Goal: Entertainment & Leisure: Consume media (video, audio)

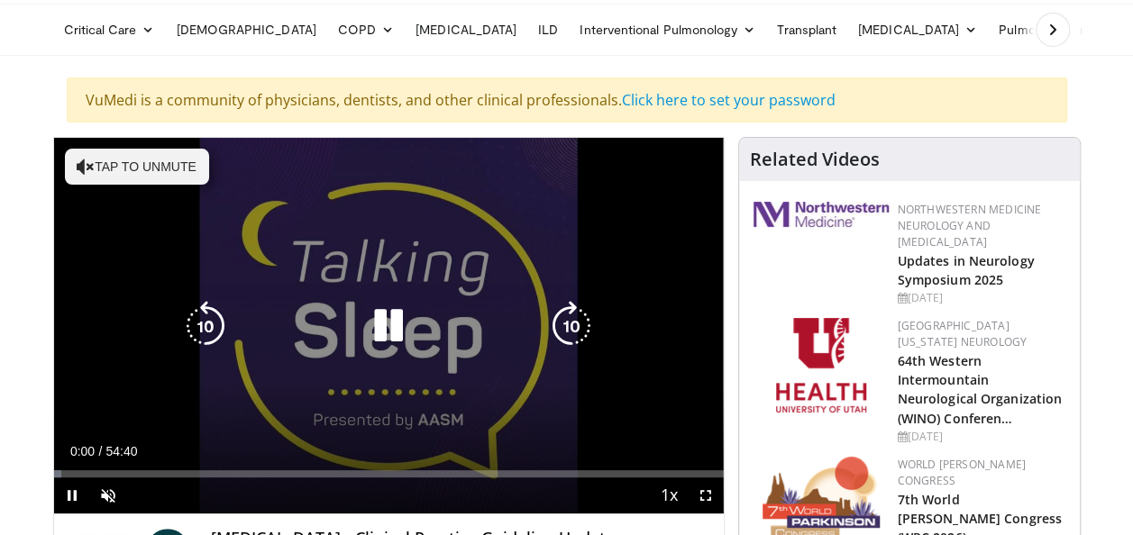
scroll to position [90, 0]
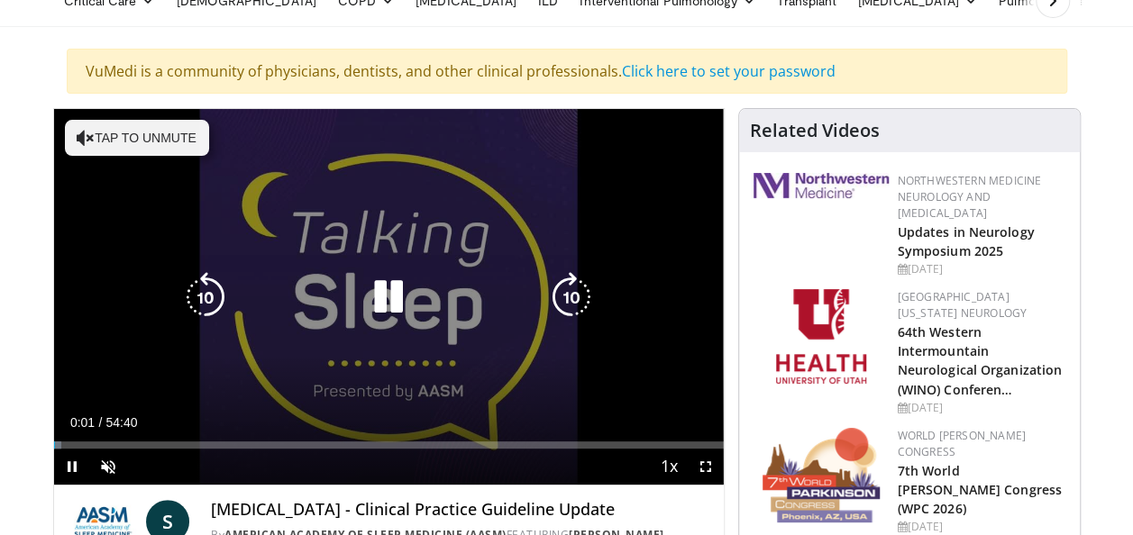
click at [87, 141] on icon "Video Player" at bounding box center [86, 138] width 18 height 18
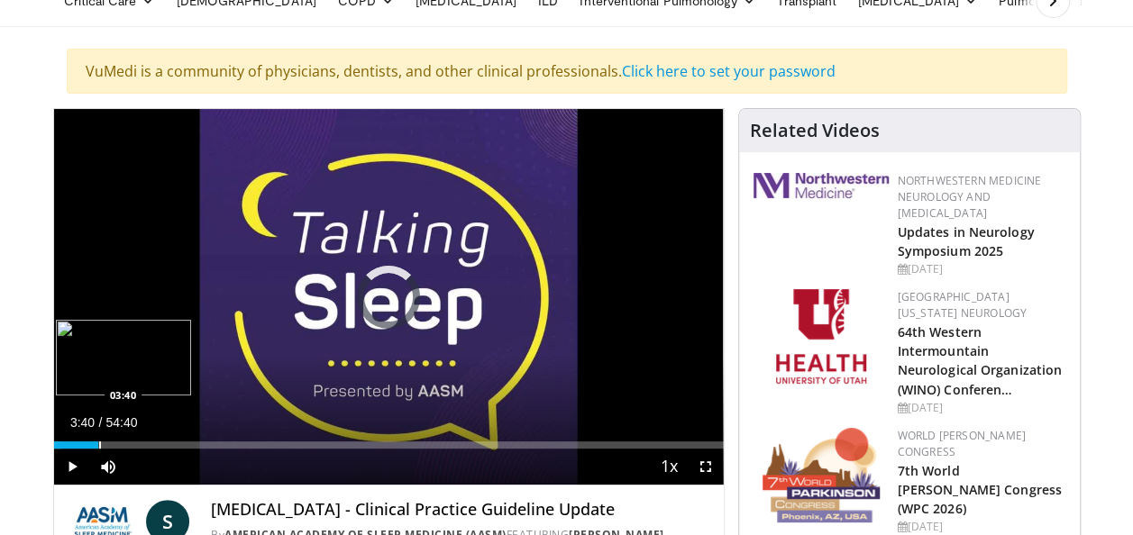
click at [98, 438] on div "Loaded : 1.21% 00:03 03:40" at bounding box center [389, 440] width 670 height 17
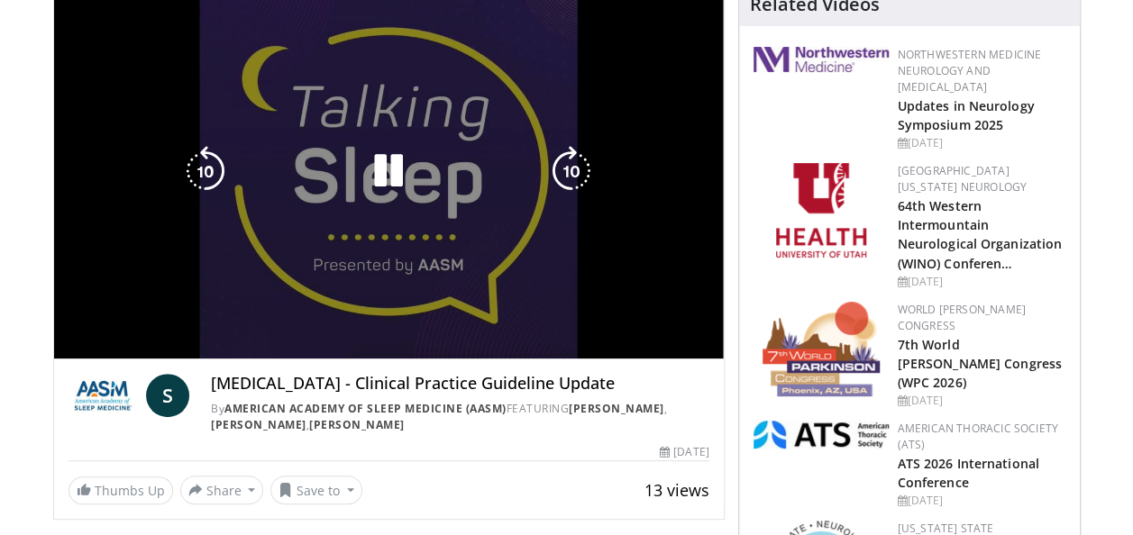
scroll to position [180, 0]
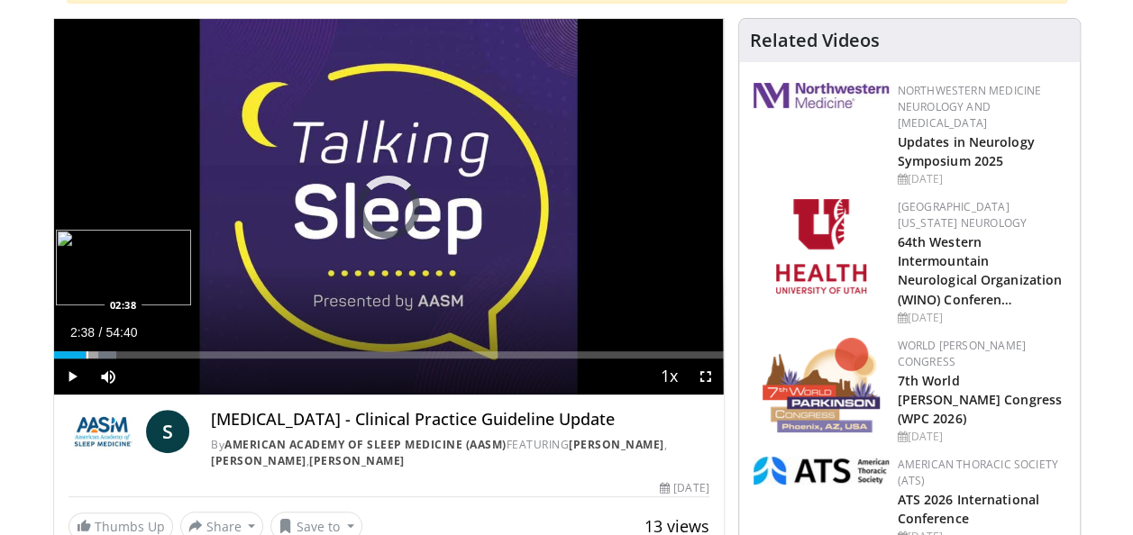
click at [86, 348] on div "Loaded : 9.37% 04:06 02:38" at bounding box center [389, 350] width 670 height 17
click at [95, 352] on div "Progress Bar" at bounding box center [96, 354] width 2 height 7
click at [106, 352] on div "Progress Bar" at bounding box center [107, 354] width 2 height 7
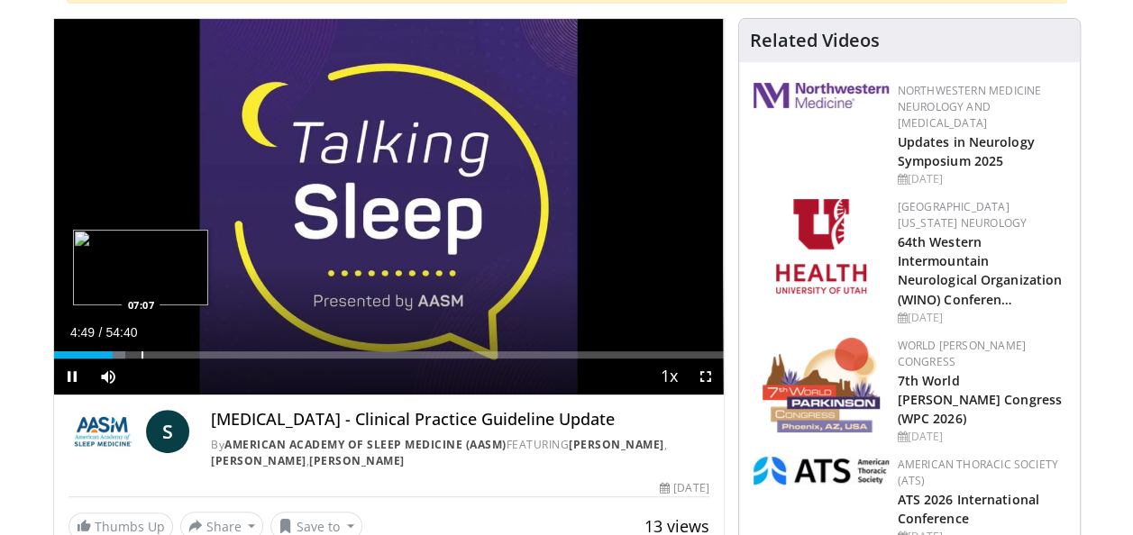
click at [141, 351] on div "Progress Bar" at bounding box center [142, 354] width 2 height 7
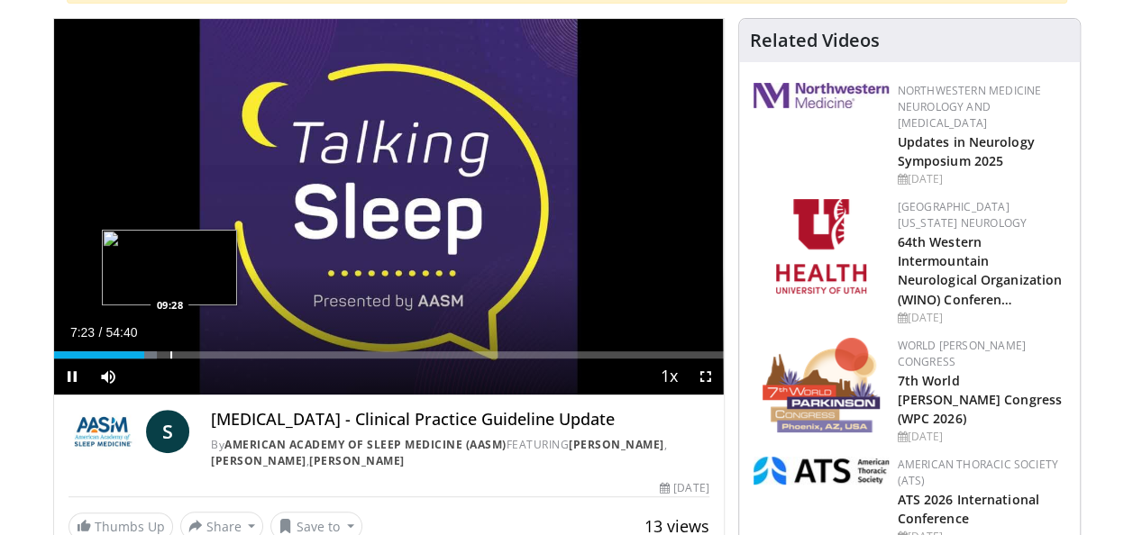
click at [169, 348] on div "Loaded : 15.42% 07:23 09:28" at bounding box center [389, 350] width 670 height 17
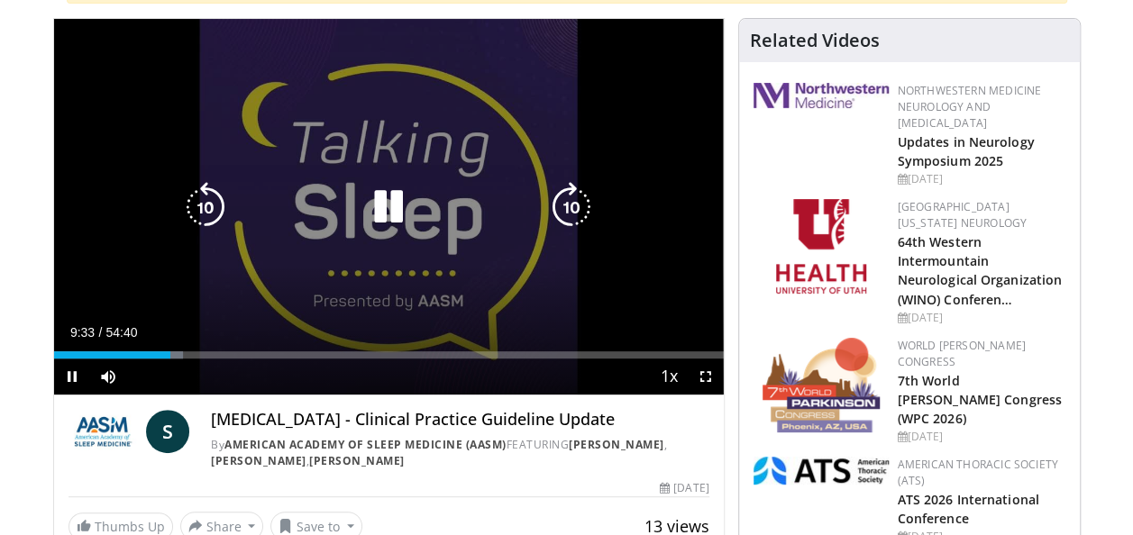
click at [0, 0] on div "Progress Bar" at bounding box center [0, 0] width 0 height 0
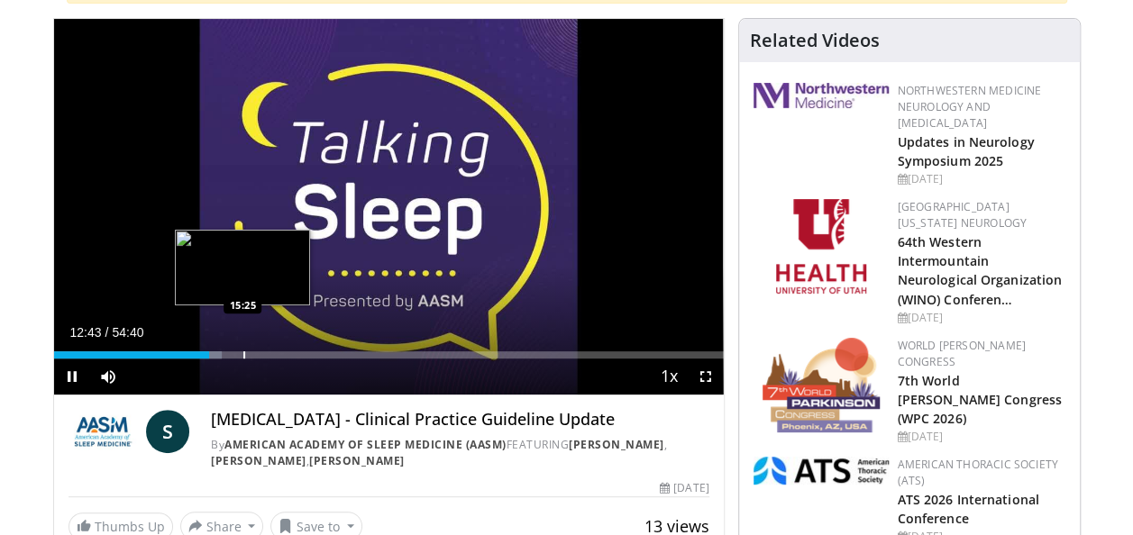
click at [243, 353] on div "Progress Bar" at bounding box center [244, 354] width 2 height 7
click at [274, 351] on div "Loaded : 30.21% 15:26 17:51" at bounding box center [389, 354] width 670 height 7
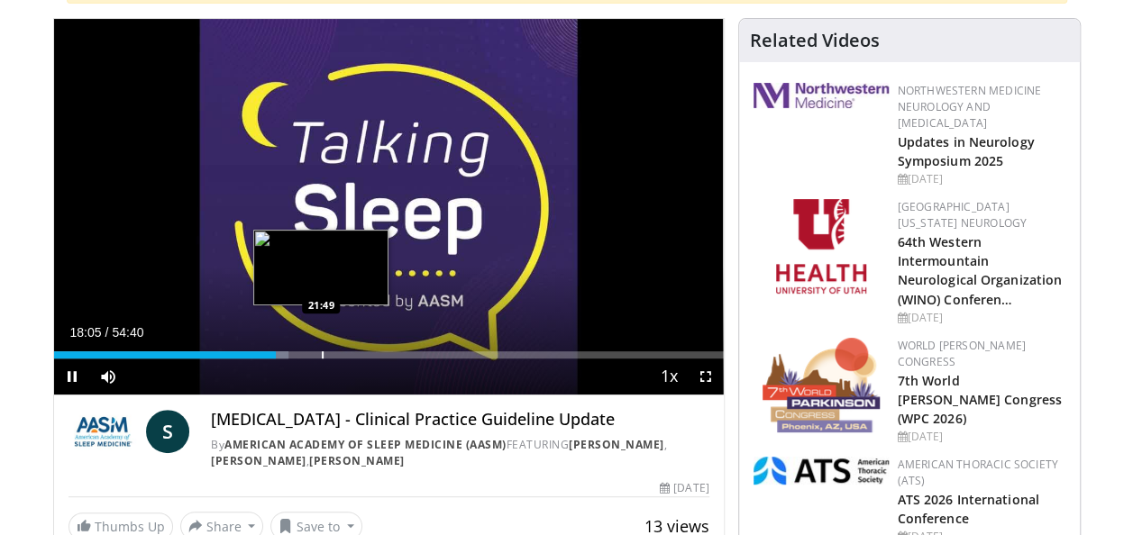
click at [323, 353] on div "Progress Bar" at bounding box center [323, 354] width 2 height 7
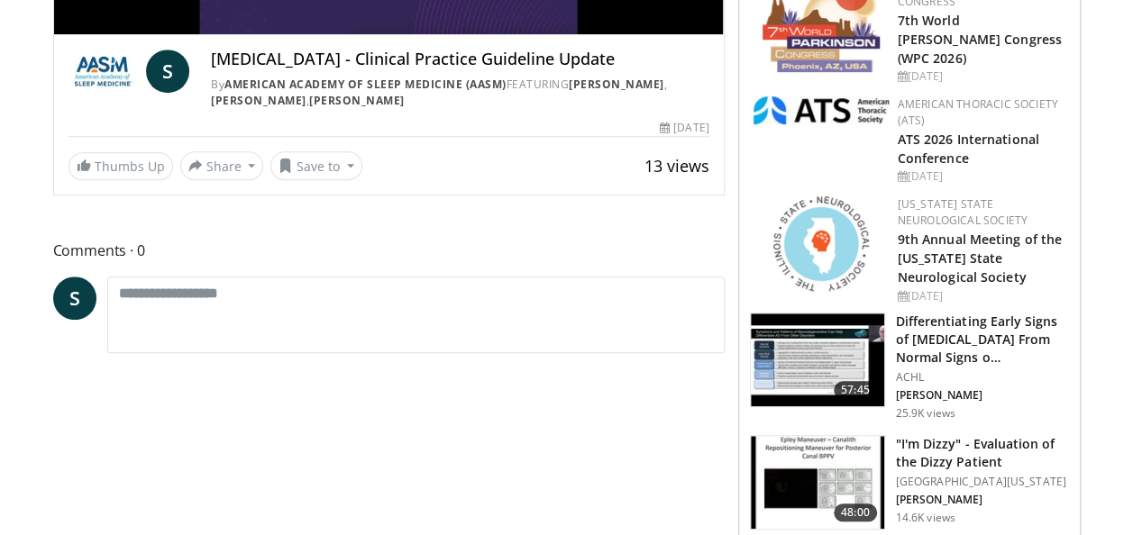
scroll to position [90, 0]
